Goal: Task Accomplishment & Management: Manage account settings

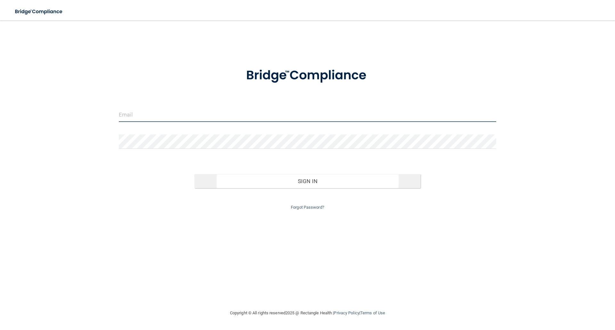
type input "[PERSON_NAME][EMAIL_ADDRESS][DOMAIN_NAME]"
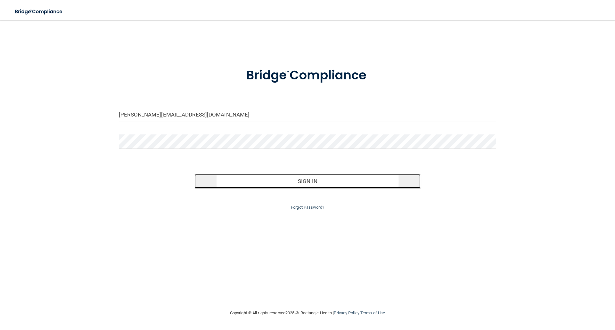
click at [317, 178] on button "Sign In" at bounding box center [307, 181] width 226 height 14
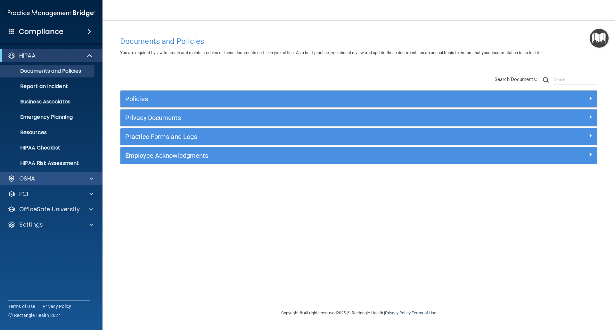
click at [53, 174] on div "OSHA" at bounding box center [51, 178] width 103 height 13
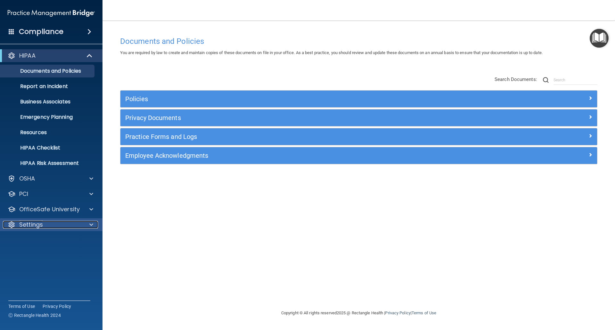
click at [39, 223] on p "Settings" at bounding box center [31, 225] width 24 height 8
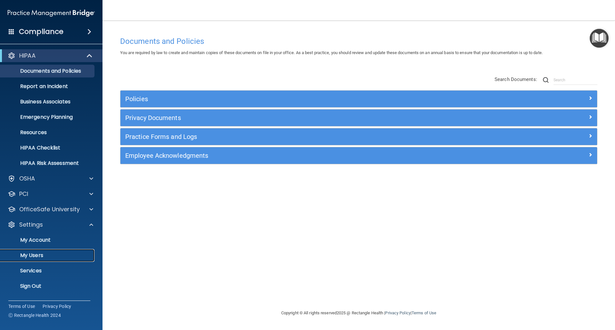
click at [32, 254] on p "My Users" at bounding box center [47, 255] width 87 height 6
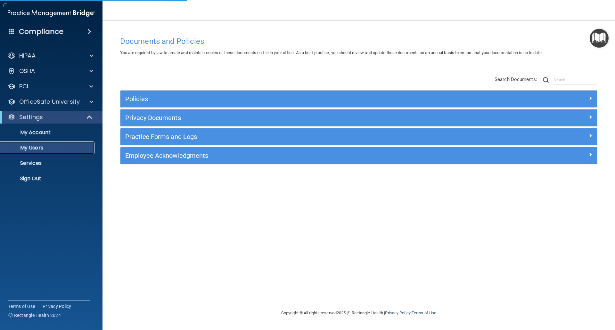
select select "20"
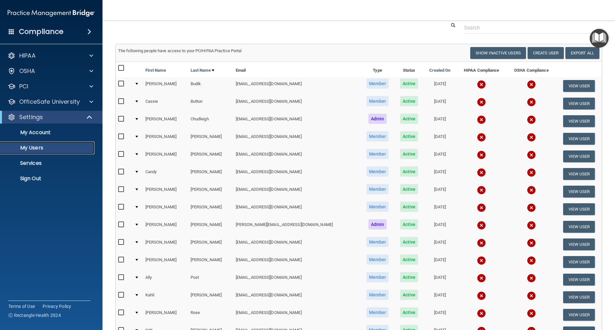
scroll to position [19, 0]
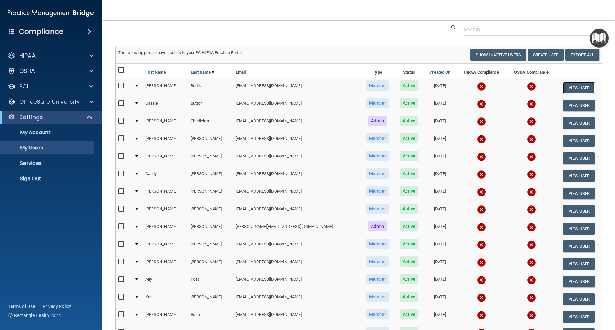
click at [563, 85] on button "View User" at bounding box center [579, 88] width 32 height 12
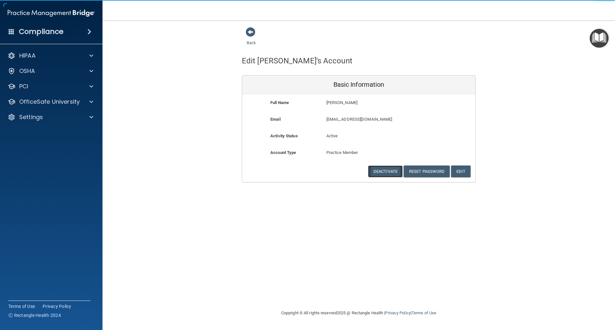
click at [376, 170] on button "Deactivate" at bounding box center [385, 172] width 35 height 12
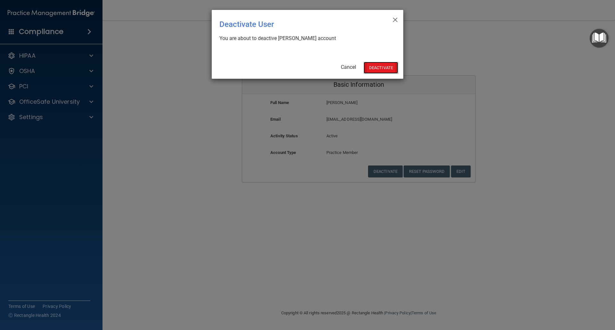
click at [377, 68] on button "Deactivate" at bounding box center [381, 68] width 35 height 12
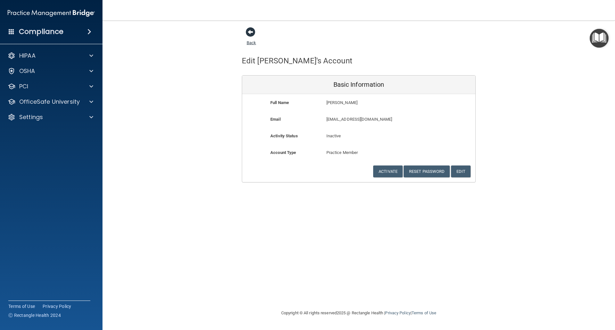
click at [253, 32] on span at bounding box center [251, 32] width 10 height 10
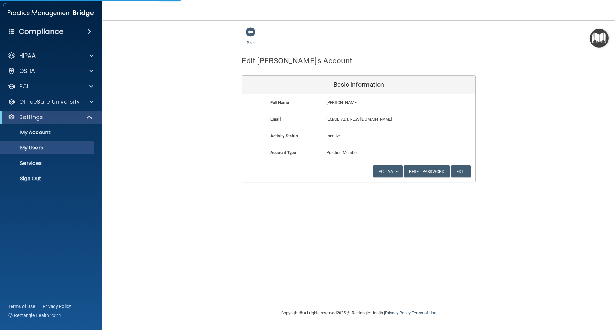
select select "20"
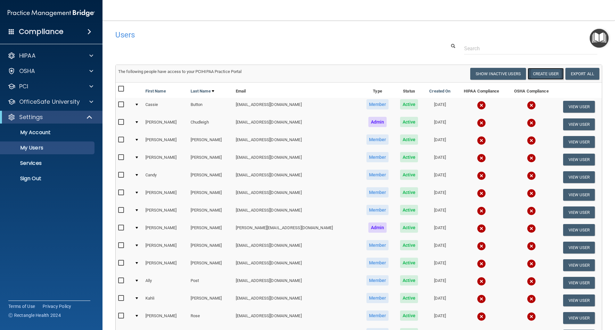
click at [540, 74] on button "Create User" at bounding box center [546, 74] width 36 height 12
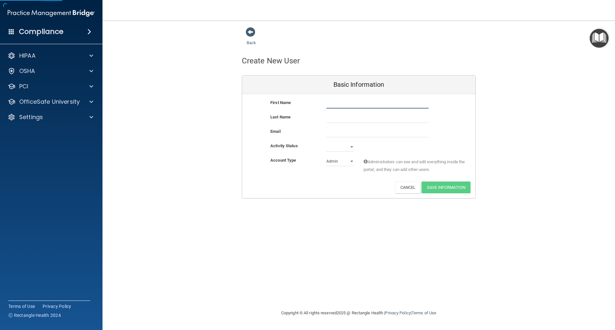
click at [367, 101] on input "text" at bounding box center [377, 104] width 102 height 10
type input "[PERSON_NAME]"
type input "Staples"
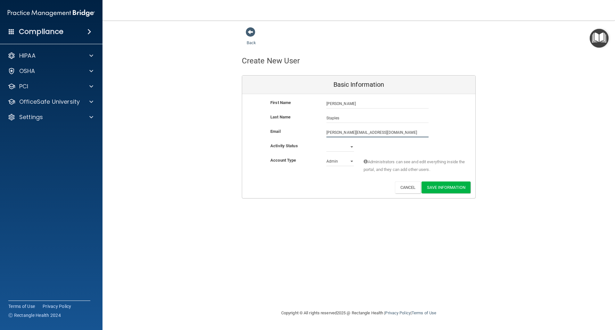
type input "[PERSON_NAME][EMAIL_ADDRESS][DOMAIN_NAME]"
click at [350, 147] on select "Active Inactive" at bounding box center [340, 147] width 28 height 10
select select "active"
click at [326, 142] on select "Active Inactive" at bounding box center [340, 147] width 28 height 10
click at [351, 162] on select "Admin Member" at bounding box center [340, 162] width 28 height 10
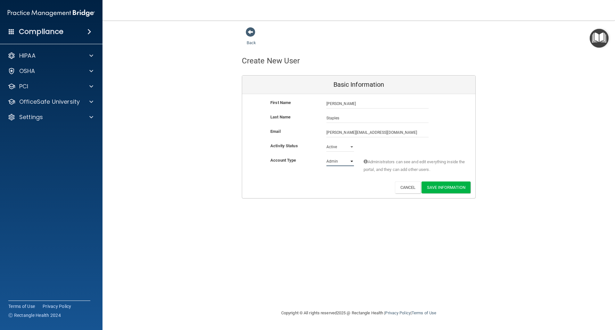
click at [326, 157] on select "Admin Member" at bounding box center [340, 162] width 28 height 10
click at [443, 188] on button "Save Information" at bounding box center [446, 188] width 49 height 12
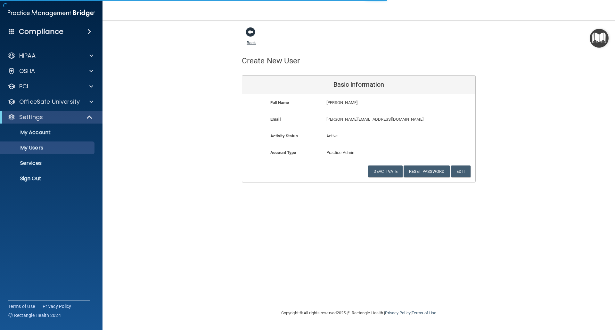
select select "20"
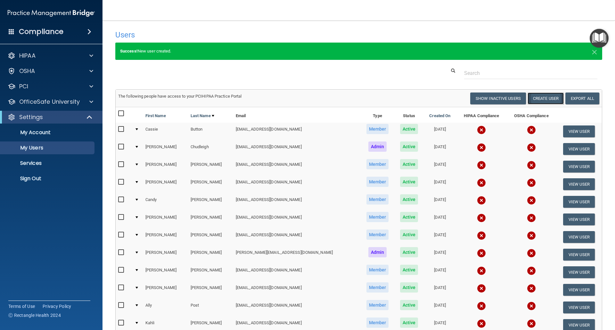
click at [545, 96] on button "Create User" at bounding box center [546, 99] width 36 height 12
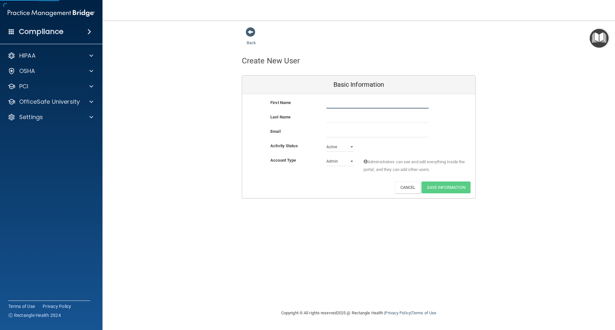
click at [354, 108] on input "text" at bounding box center [377, 104] width 102 height 10
type input "Tori"
type input "[PERSON_NAME]"
drag, startPoint x: 353, startPoint y: 114, endPoint x: 289, endPoint y: 126, distance: 64.9
click at [289, 126] on div "Last Name [PERSON_NAME]" at bounding box center [358, 120] width 233 height 14
